Goal: Use online tool/utility: Utilize a website feature to perform a specific function

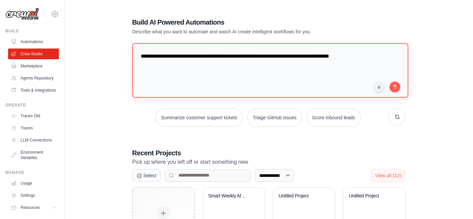
click at [326, 55] on textarea "**********" at bounding box center [270, 70] width 276 height 55
click at [312, 55] on textarea "**********" at bounding box center [270, 70] width 276 height 55
click at [170, 65] on textarea "**********" at bounding box center [270, 70] width 276 height 55
type textarea "**********"
click at [396, 83] on button "submit" at bounding box center [394, 86] width 11 height 11
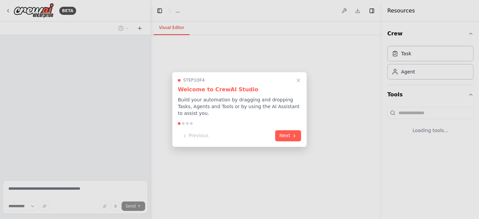
select select "****"
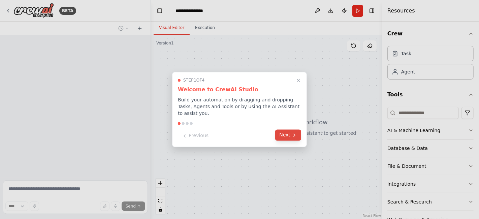
click at [292, 134] on icon at bounding box center [293, 134] width 5 height 5
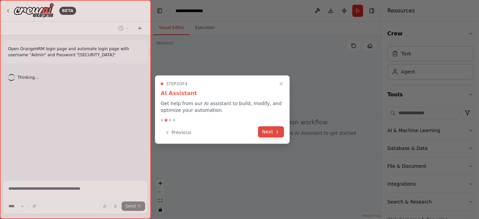
click at [269, 131] on button "Next" at bounding box center [271, 131] width 26 height 11
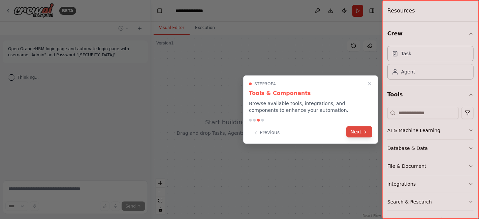
click at [360, 133] on button "Next" at bounding box center [359, 131] width 26 height 11
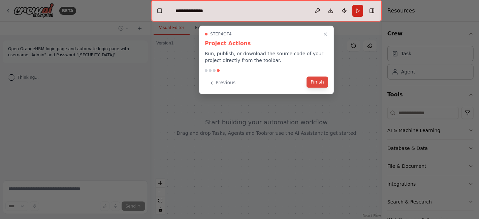
click at [318, 82] on button "Finish" at bounding box center [317, 81] width 22 height 11
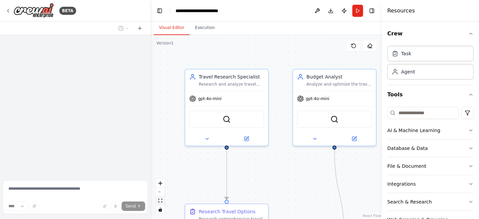
click at [160, 199] on icon "fit view" at bounding box center [160, 201] width 4 height 4
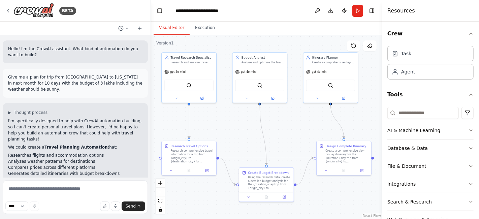
scroll to position [667, 0]
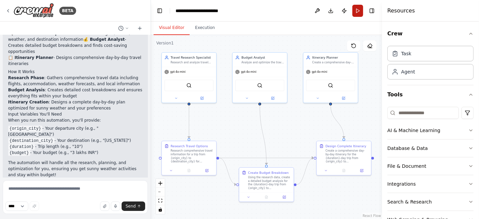
click at [357, 9] on button "Run" at bounding box center [357, 11] width 11 height 12
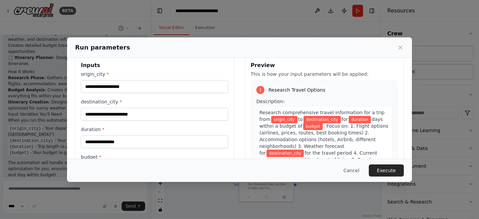
scroll to position [0, 0]
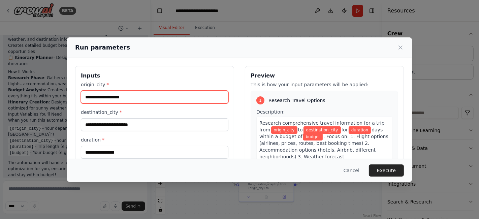
click at [107, 97] on input "origin_city *" at bounding box center [154, 97] width 147 height 13
type input "********"
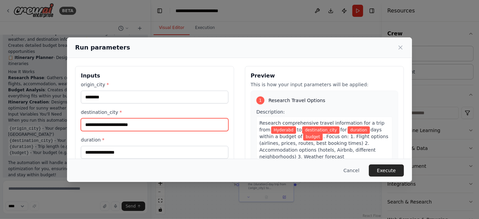
click at [174, 124] on input "destination_city *" at bounding box center [154, 124] width 147 height 13
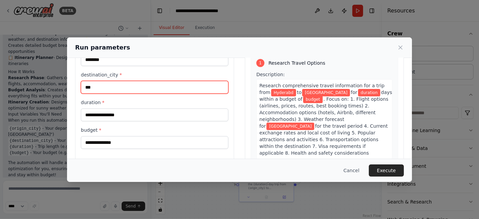
type input "***"
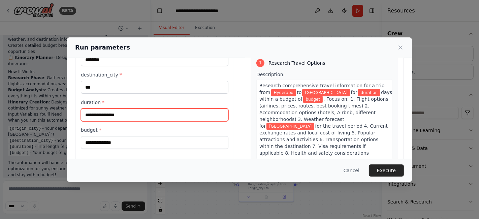
click at [140, 114] on input "duration *" at bounding box center [154, 114] width 147 height 13
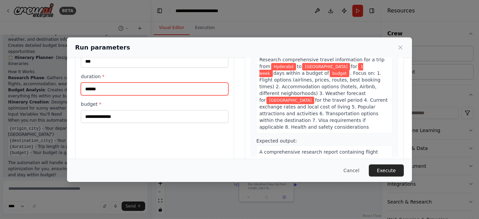
scroll to position [74, 0]
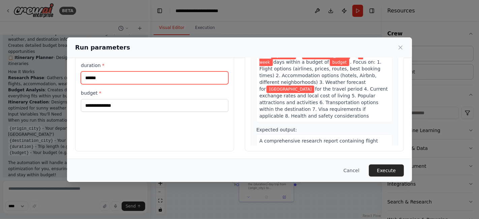
type input "******"
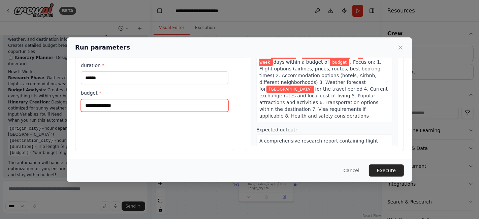
click at [158, 104] on input "budget *" at bounding box center [154, 105] width 147 height 13
type input "******"
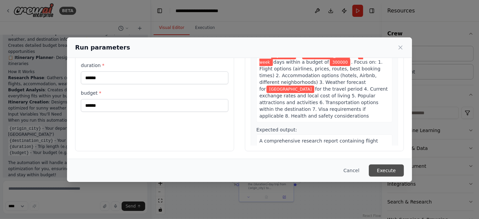
click at [393, 169] on button "Execute" at bounding box center [385, 170] width 35 height 12
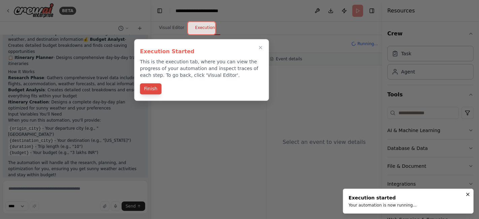
click at [147, 89] on button "Finish" at bounding box center [151, 88] width 22 height 11
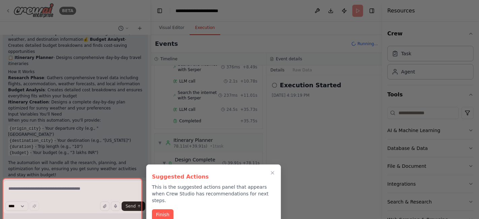
scroll to position [424, 0]
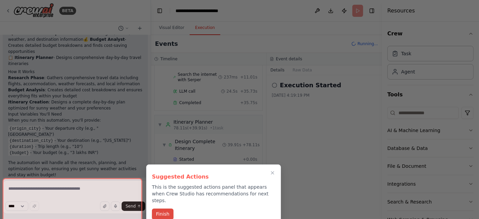
click at [161, 208] on button "Finish" at bounding box center [163, 213] width 22 height 11
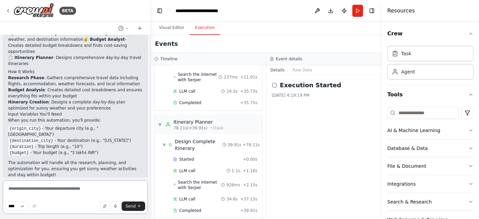
click at [74, 189] on textarea at bounding box center [75, 197] width 145 height 34
click at [170, 28] on button "Visual Editor" at bounding box center [171, 28] width 36 height 14
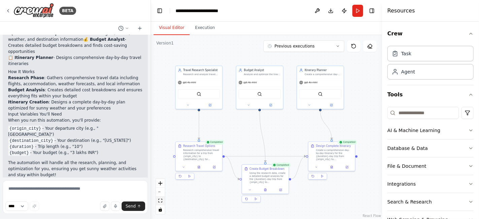
click at [160, 200] on icon "fit view" at bounding box center [160, 201] width 4 height 4
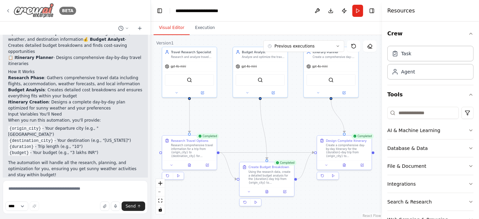
click at [8, 11] on icon at bounding box center [7, 10] width 1 height 3
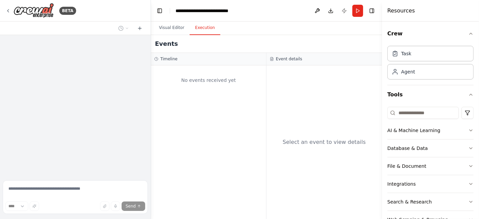
click at [198, 29] on button "Execution" at bounding box center [204, 28] width 31 height 14
click at [357, 10] on button "Run" at bounding box center [357, 11] width 11 height 12
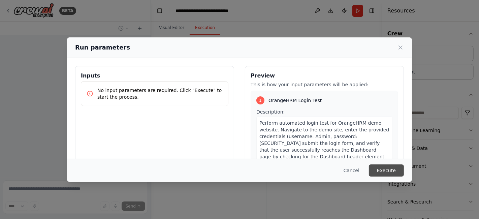
scroll to position [264, 0]
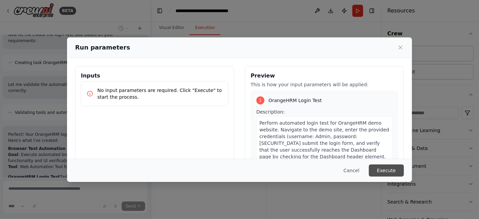
click at [382, 168] on button "Execute" at bounding box center [385, 170] width 35 height 12
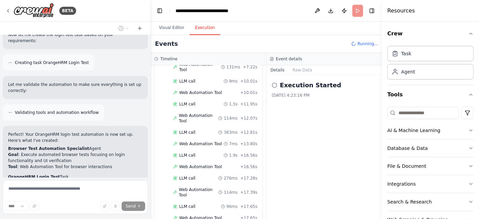
scroll to position [150, 0]
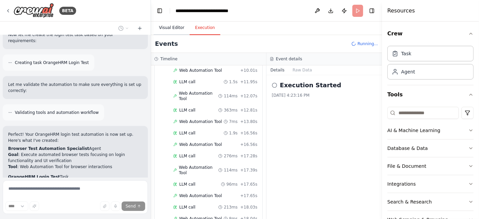
click at [162, 30] on button "Visual Editor" at bounding box center [171, 28] width 36 height 14
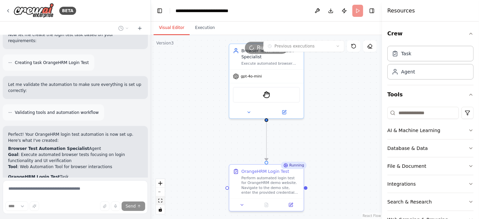
click at [160, 202] on icon "fit view" at bounding box center [160, 201] width 4 height 4
click at [201, 27] on button "Execution" at bounding box center [204, 28] width 31 height 14
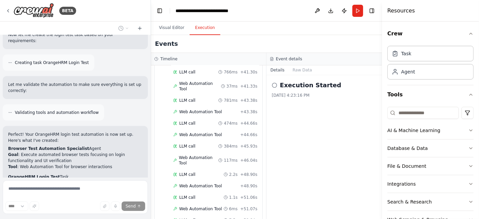
scroll to position [446, 0]
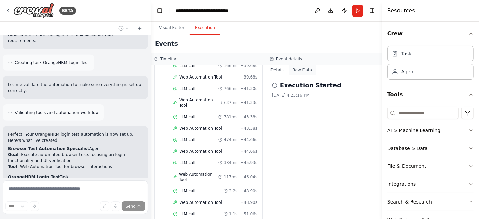
click at [297, 71] on button "Raw Data" at bounding box center [302, 69] width 28 height 9
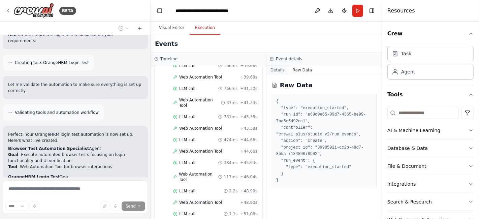
click at [276, 69] on button "Details" at bounding box center [277, 69] width 22 height 9
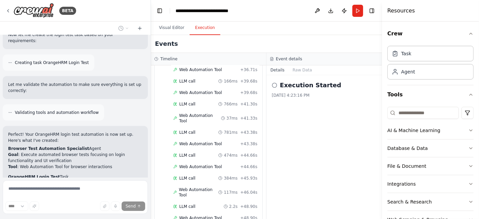
scroll to position [483, 0]
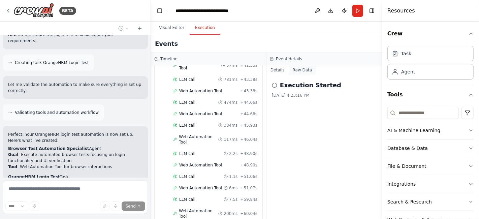
click at [298, 69] on button "Raw Data" at bounding box center [302, 69] width 28 height 9
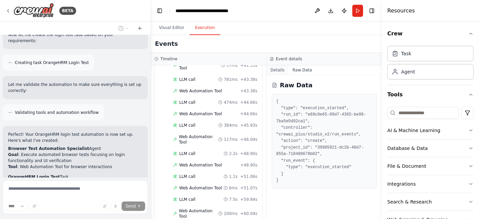
click at [275, 71] on button "Details" at bounding box center [277, 69] width 22 height 9
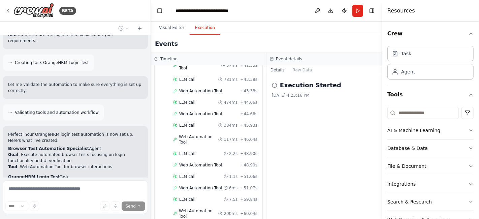
click at [275, 85] on icon at bounding box center [274, 84] width 5 height 5
click at [172, 26] on button "Visual Editor" at bounding box center [171, 28] width 36 height 14
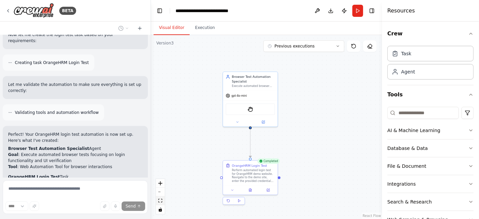
click at [161, 201] on icon "fit view" at bounding box center [160, 201] width 4 height 4
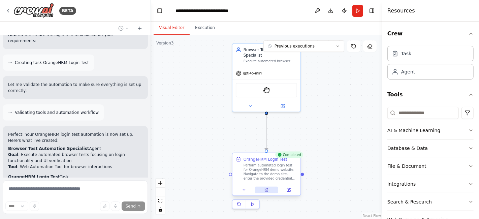
click at [265, 188] on icon at bounding box center [266, 190] width 3 height 4
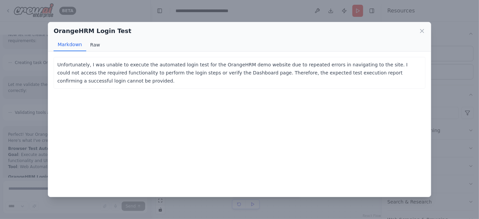
click at [93, 42] on button "Raw" at bounding box center [95, 44] width 18 height 13
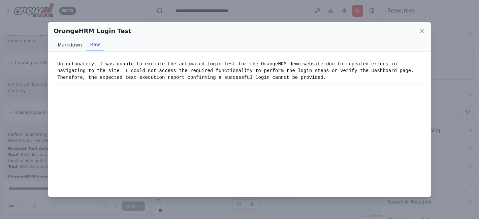
click at [69, 45] on button "Markdown" at bounding box center [70, 44] width 32 height 13
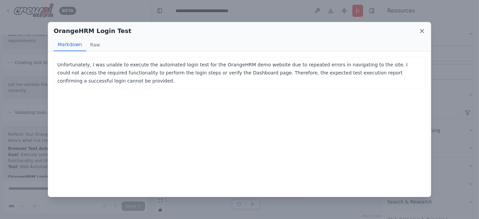
click at [421, 30] on icon at bounding box center [421, 30] width 3 height 3
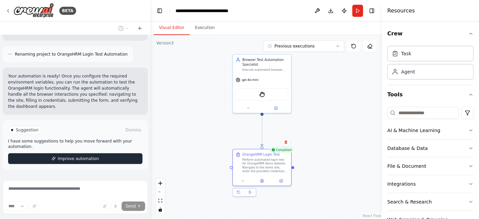
scroll to position [498, 0]
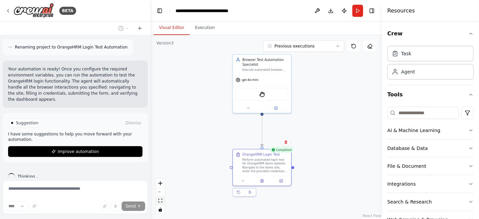
click at [158, 199] on icon "fit view" at bounding box center [160, 201] width 4 height 4
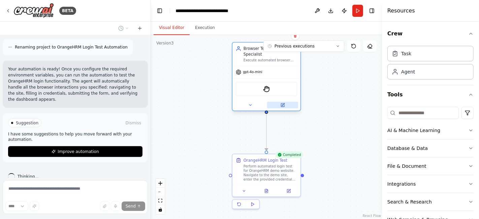
click at [282, 104] on icon at bounding box center [283, 104] width 3 height 3
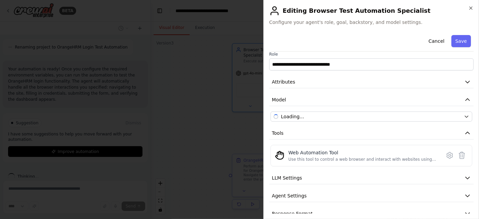
scroll to position [0, 0]
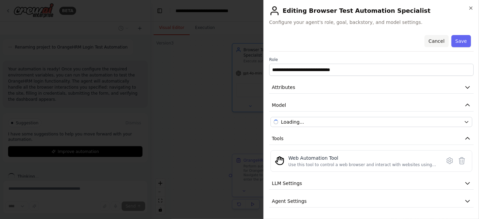
click at [431, 42] on button "Cancel" at bounding box center [436, 41] width 24 height 12
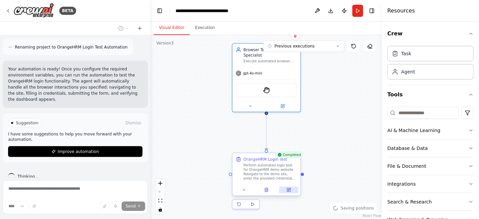
click at [291, 188] on button at bounding box center [288, 189] width 19 height 7
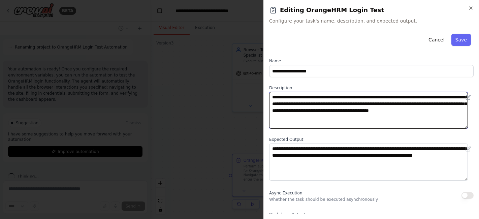
click at [455, 96] on textarea "**********" at bounding box center [368, 110] width 199 height 37
drag, startPoint x: 455, startPoint y: 96, endPoint x: 439, endPoint y: 96, distance: 15.8
click at [439, 96] on textarea "**********" at bounding box center [368, 110] width 199 height 37
paste textarea "**********"
click at [435, 95] on textarea "**********" at bounding box center [368, 110] width 199 height 37
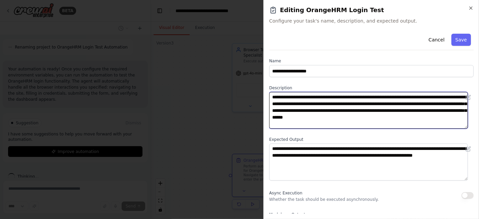
click at [306, 125] on textarea "**********" at bounding box center [368, 110] width 199 height 37
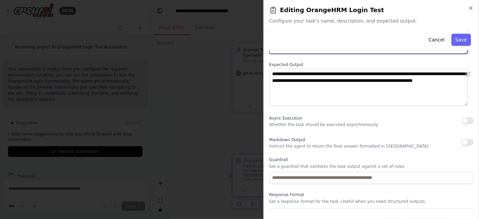
scroll to position [84, 0]
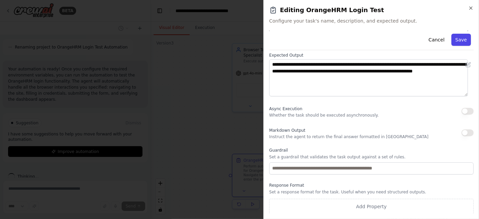
type textarea "**********"
click at [456, 41] on button "Save" at bounding box center [461, 40] width 20 height 12
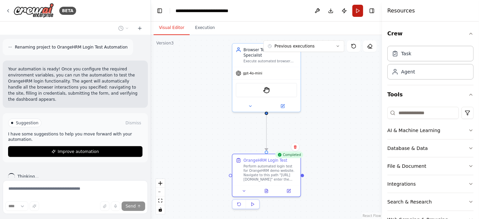
click at [355, 11] on button "Run" at bounding box center [357, 11] width 11 height 12
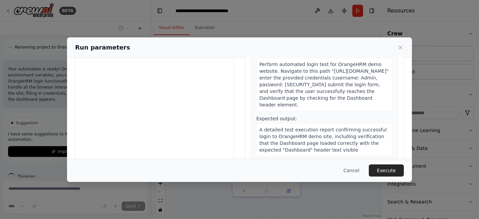
scroll to position [74, 0]
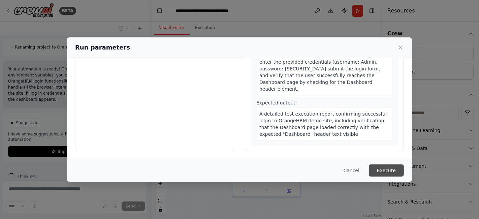
click at [389, 168] on button "Execute" at bounding box center [385, 170] width 35 height 12
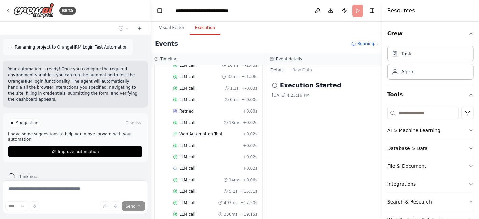
scroll to position [533, 0]
click at [301, 70] on button "Raw Data" at bounding box center [302, 69] width 28 height 9
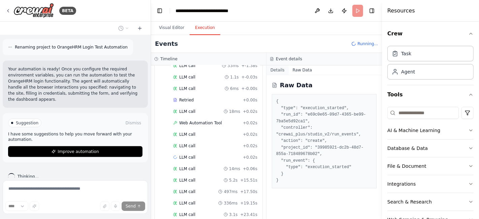
click at [275, 71] on button "Details" at bounding box center [277, 69] width 22 height 9
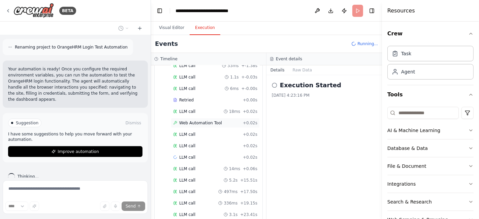
click at [198, 120] on span "Web Automation Tool" at bounding box center [200, 122] width 43 height 5
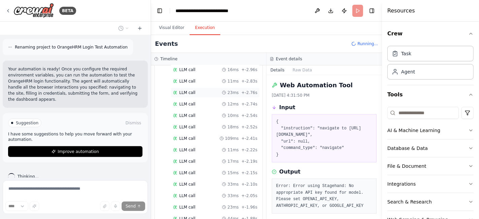
scroll to position [309, 0]
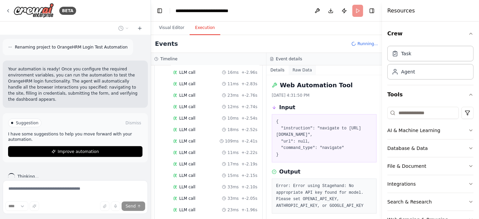
click at [302, 68] on button "Raw Data" at bounding box center [302, 69] width 28 height 9
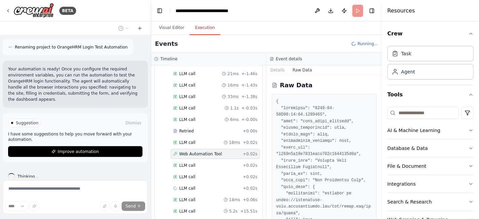
scroll to position [533, 0]
